Goal: Find specific page/section: Find specific page/section

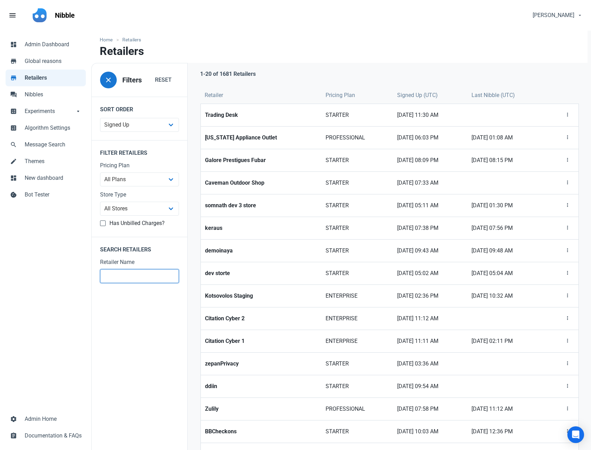
click at [163, 272] on input "text" at bounding box center [139, 276] width 79 height 14
type input "ikir"
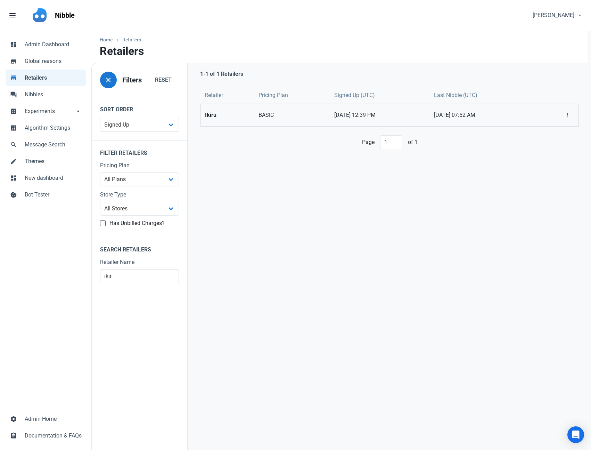
click at [228, 111] on strong "Ikiru" at bounding box center [227, 115] width 45 height 8
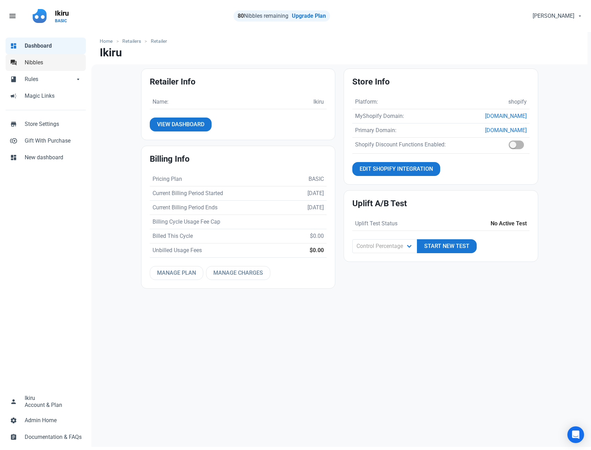
click at [48, 65] on span "Nibbles" at bounding box center [53, 62] width 57 height 8
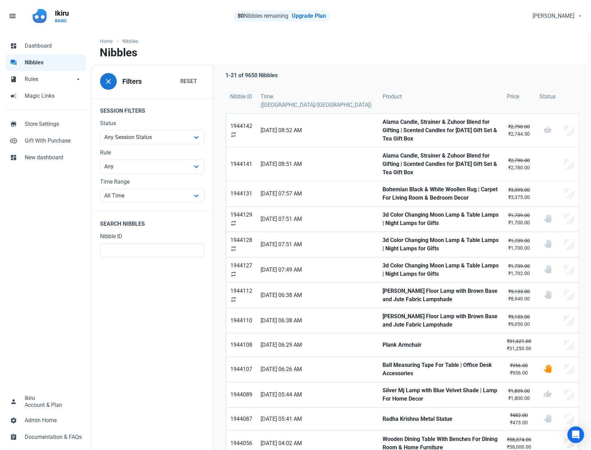
click at [416, 54] on nav "Nibbles" at bounding box center [339, 55] width 496 height 18
click at [312, 19] on link "Upgrade Plan" at bounding box center [309, 16] width 34 height 7
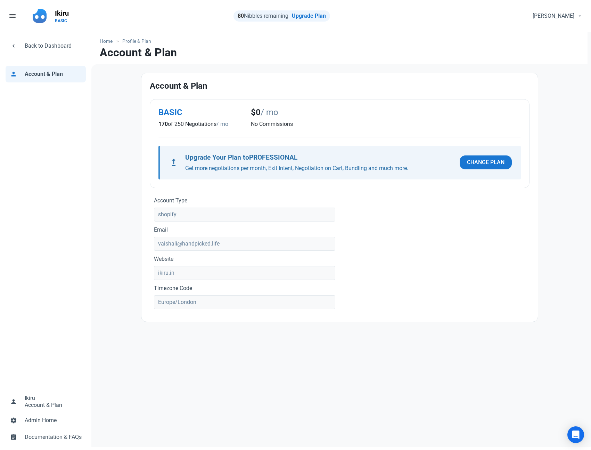
click at [407, 49] on nav "Account & Plan" at bounding box center [339, 55] width 496 height 18
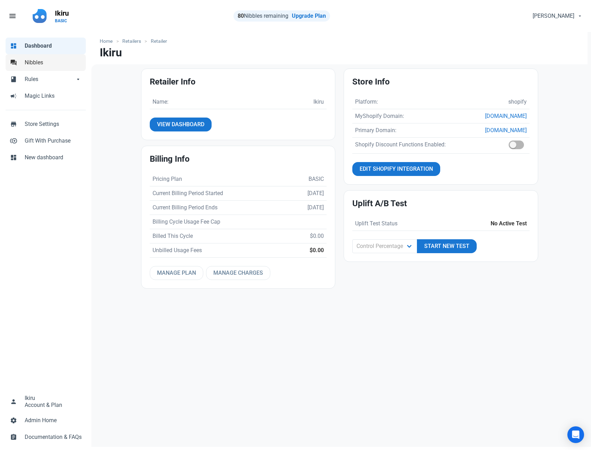
click at [51, 63] on span "Nibbles" at bounding box center [53, 62] width 57 height 8
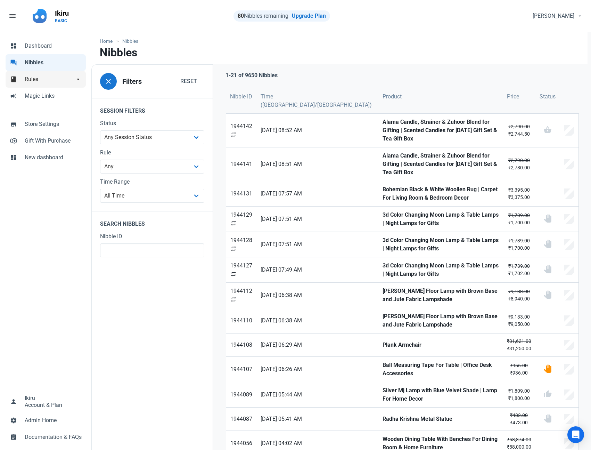
click at [44, 81] on span "Rules" at bounding box center [50, 79] width 50 height 8
